Goal: Task Accomplishment & Management: Manage account settings

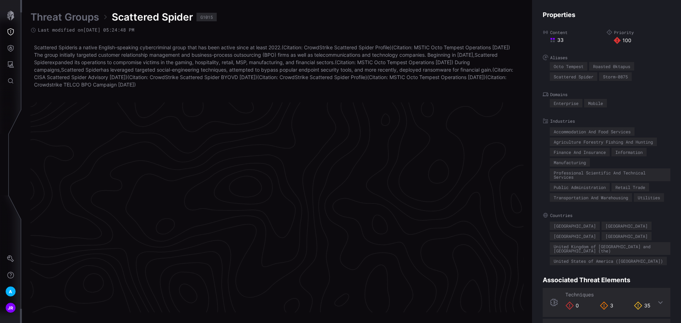
scroll to position [1495, 288]
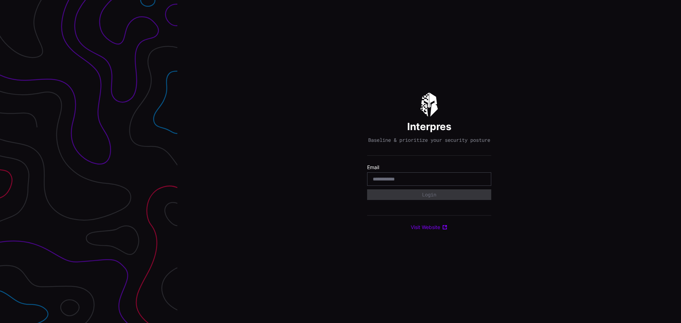
click at [401, 181] on input "email" at bounding box center [429, 179] width 113 height 6
type input "**********"
click at [432, 195] on button "Login" at bounding box center [429, 194] width 124 height 11
